Goal: Information Seeking & Learning: Learn about a topic

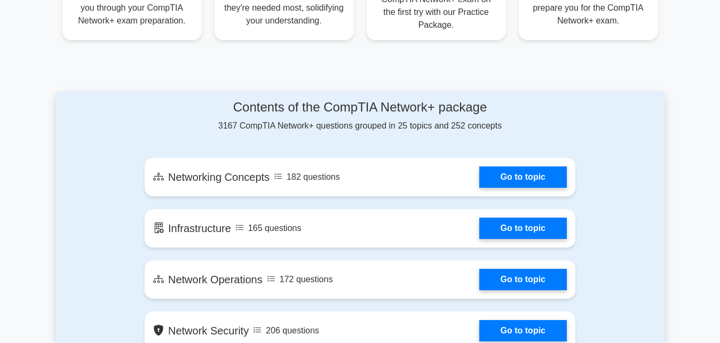
scroll to position [513, 0]
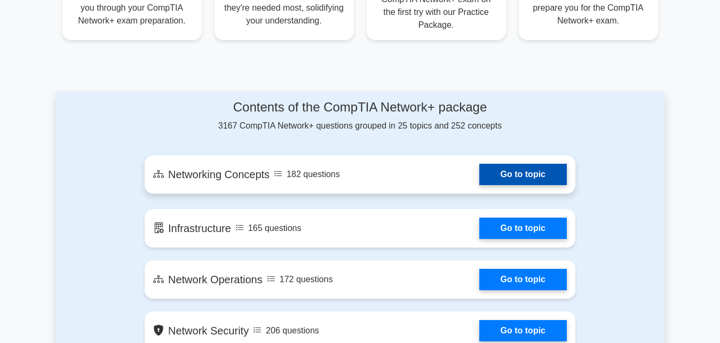
click at [528, 175] on link "Go to topic" at bounding box center [524, 174] width 88 height 21
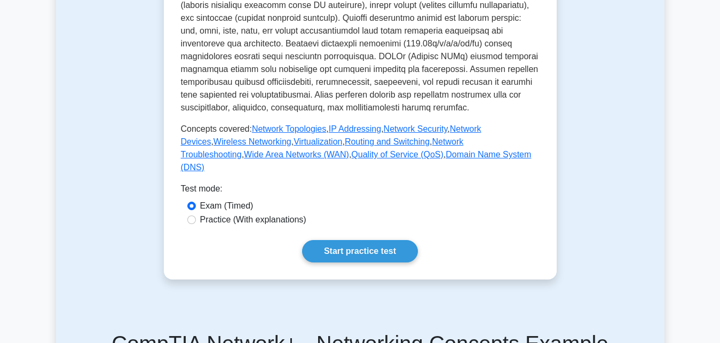
scroll to position [437, 0]
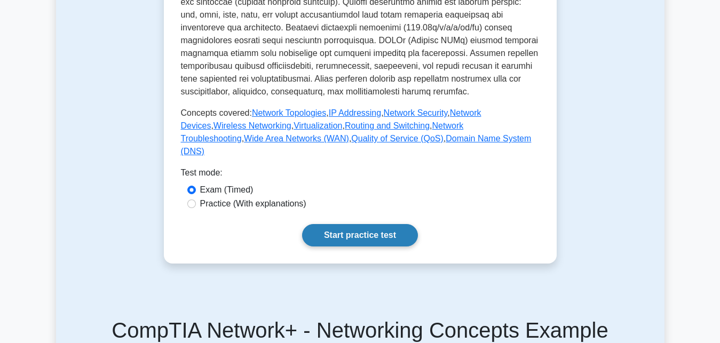
click at [352, 224] on link "Start practice test" at bounding box center [360, 235] width 116 height 22
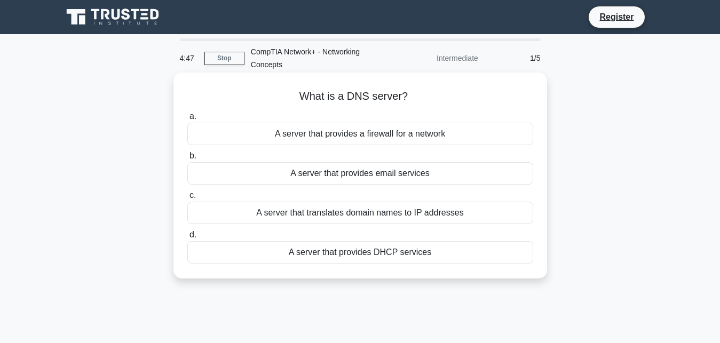
click at [253, 216] on div "A server that translates domain names to IP addresses" at bounding box center [360, 213] width 346 height 22
click at [187, 199] on input "c. A server that translates domain names to IP addresses" at bounding box center [187, 195] width 0 height 7
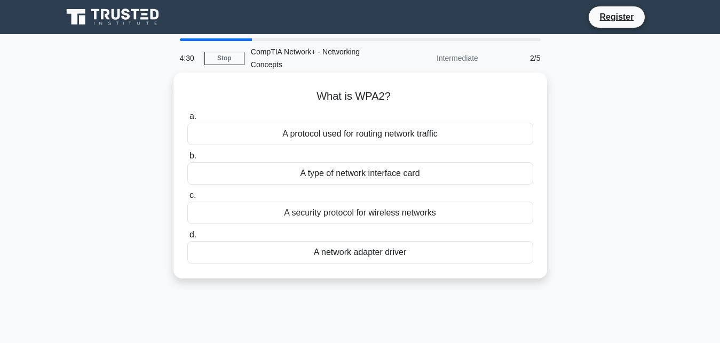
click at [381, 253] on div "A network adapter driver" at bounding box center [360, 252] width 346 height 22
click at [187, 239] on input "d. A network adapter driver" at bounding box center [187, 235] width 0 height 7
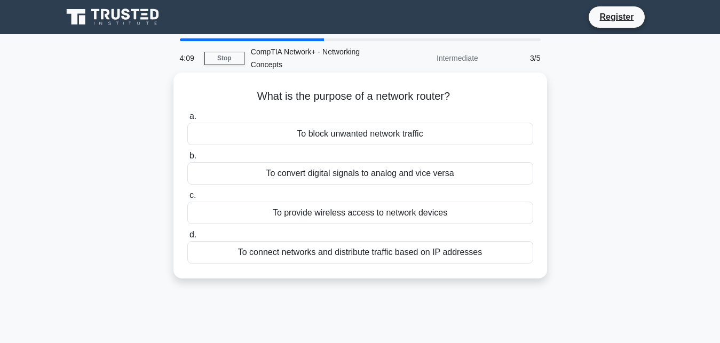
click at [423, 255] on div "To connect networks and distribute traffic based on IP addresses" at bounding box center [360, 252] width 346 height 22
click at [187, 239] on input "d. To connect networks and distribute traffic based on IP addresses" at bounding box center [187, 235] width 0 height 7
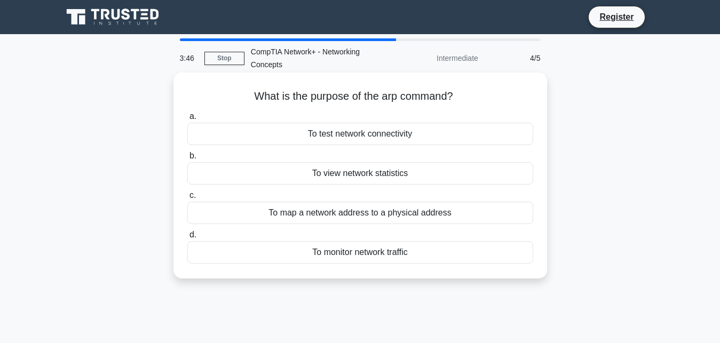
click at [381, 219] on div "To map a network address to a physical address" at bounding box center [360, 213] width 346 height 22
click at [187, 199] on input "c. To map a network address to a physical address" at bounding box center [187, 195] width 0 height 7
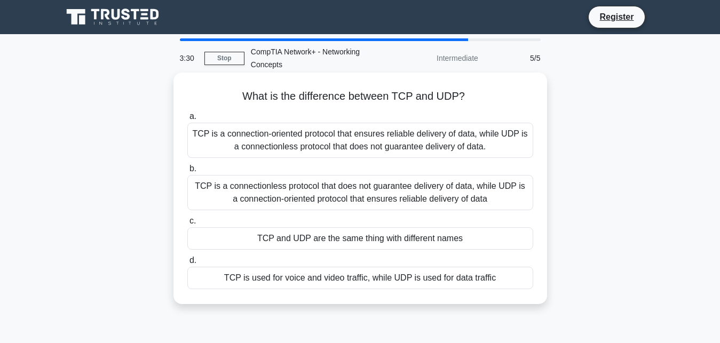
click at [250, 149] on div "TCP is a connection-oriented protocol that ensures reliable delivery of data, w…" at bounding box center [360, 140] width 346 height 35
click at [187, 120] on input "a. TCP is a connection-oriented protocol that ensures reliable delivery of data…" at bounding box center [187, 116] width 0 height 7
